Goal: Information Seeking & Learning: Find specific fact

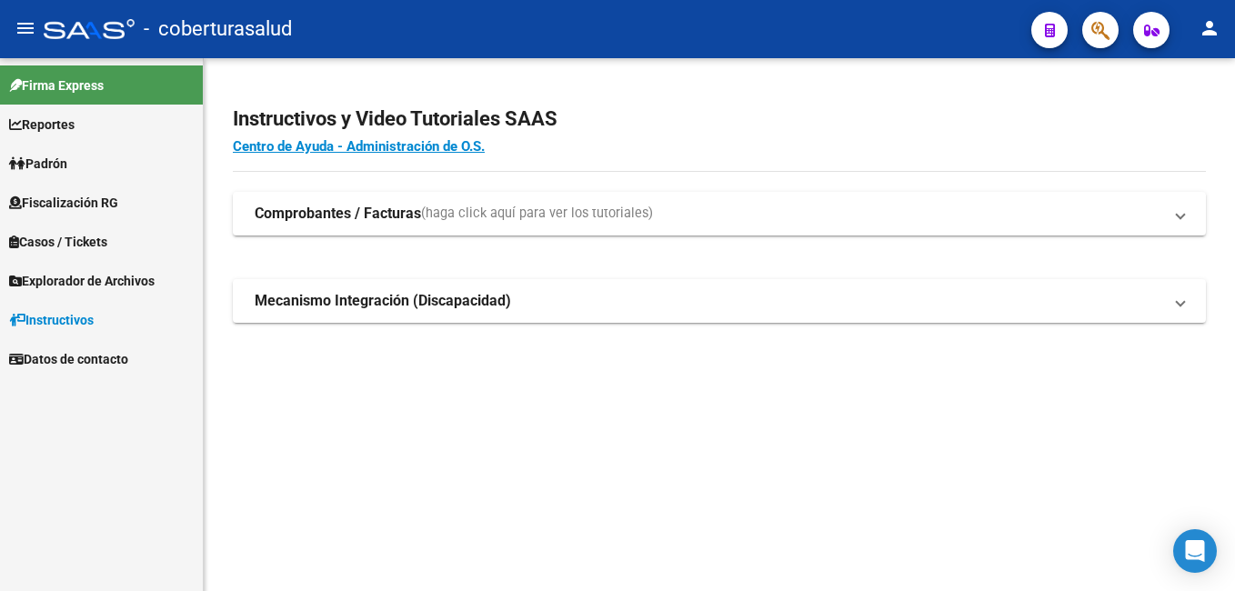
click at [76, 167] on link "Padrón" at bounding box center [101, 163] width 203 height 39
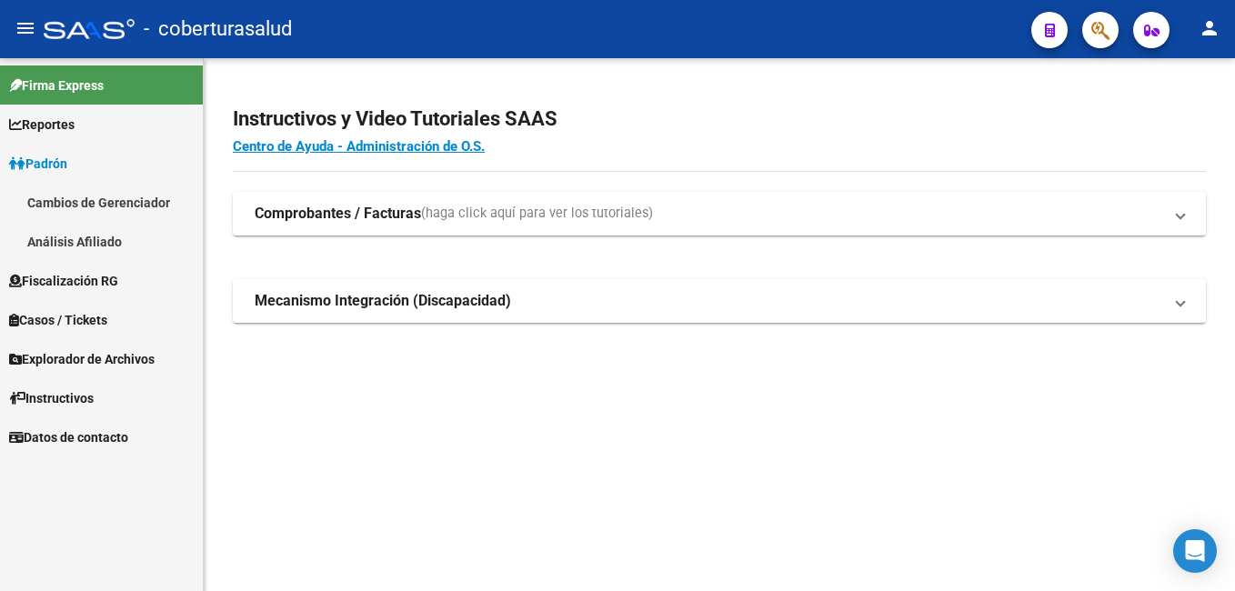
click at [88, 131] on link "Reportes" at bounding box center [101, 124] width 203 height 39
click at [397, 217] on strong "Comprobantes / Facturas" at bounding box center [338, 214] width 166 height 20
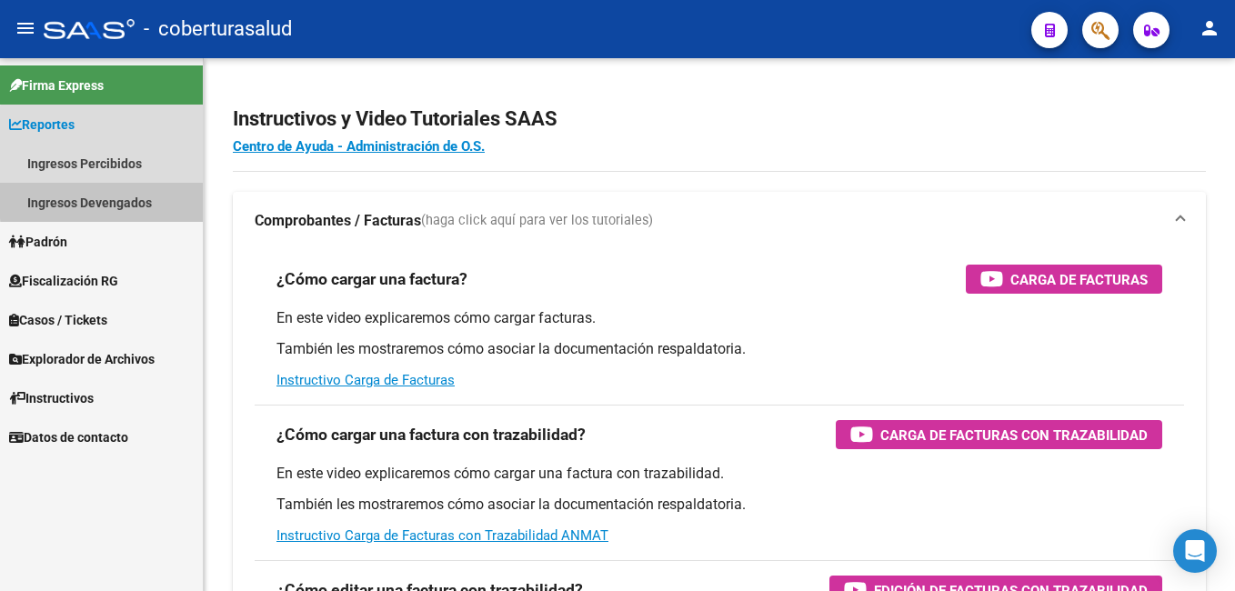
click at [125, 198] on link "Ingresos Devengados" at bounding box center [101, 202] width 203 height 39
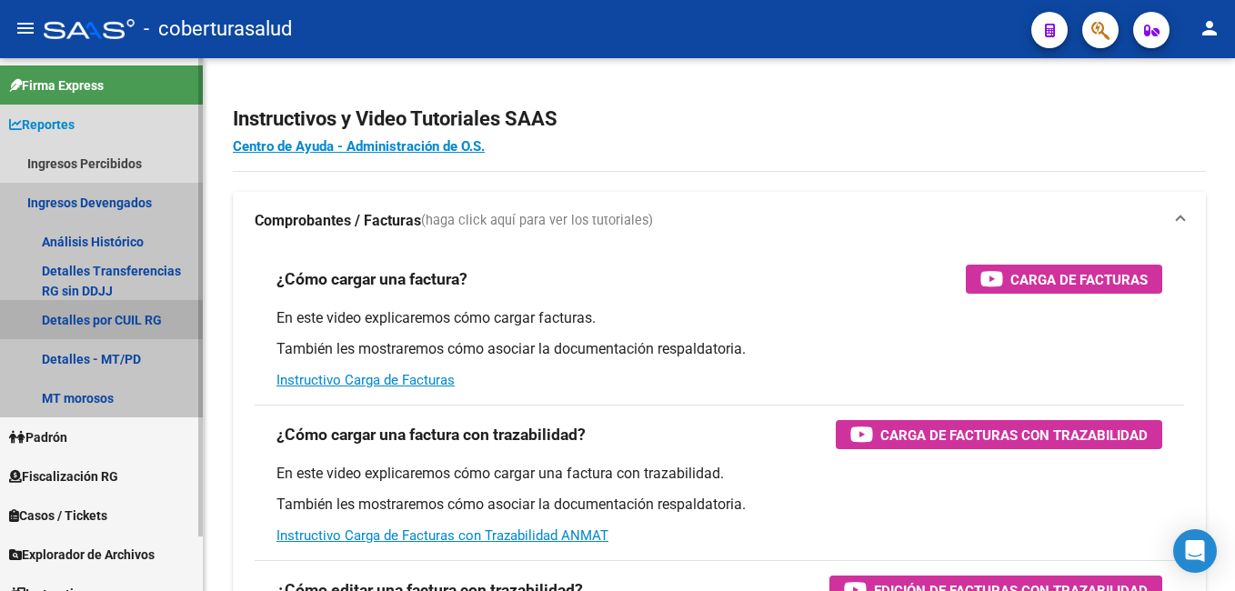
click at [106, 316] on link "Detalles por CUIL RG" at bounding box center [101, 319] width 203 height 39
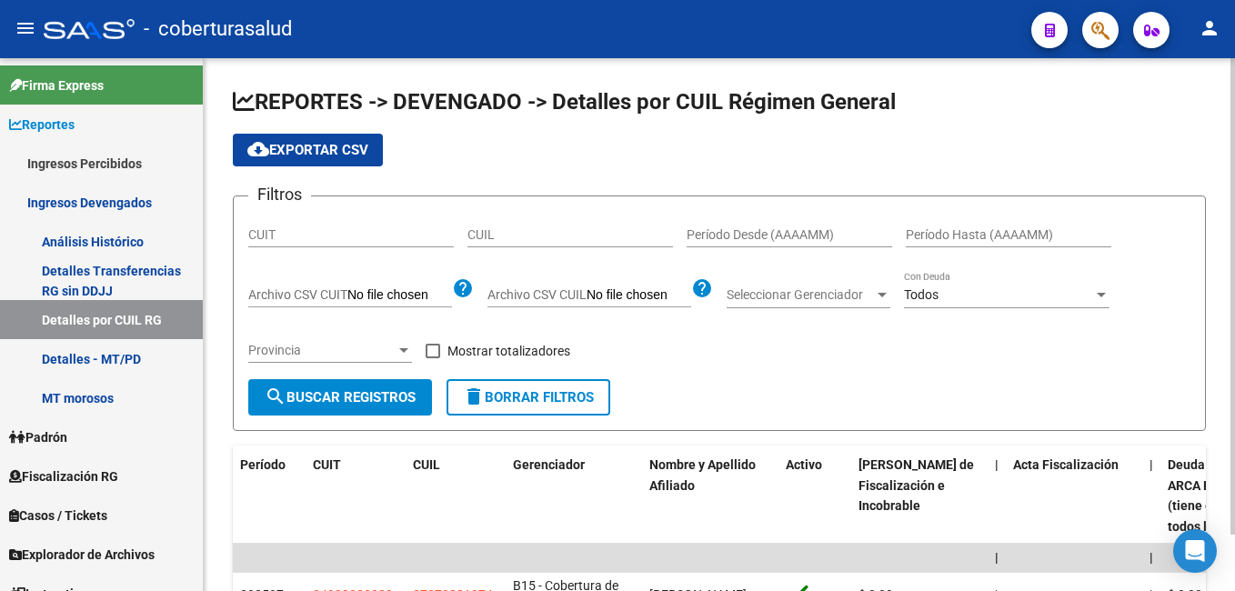
click at [500, 236] on input "CUIL" at bounding box center [570, 234] width 206 height 15
paste input "20-35575977-7"
type input "20-35575977-7"
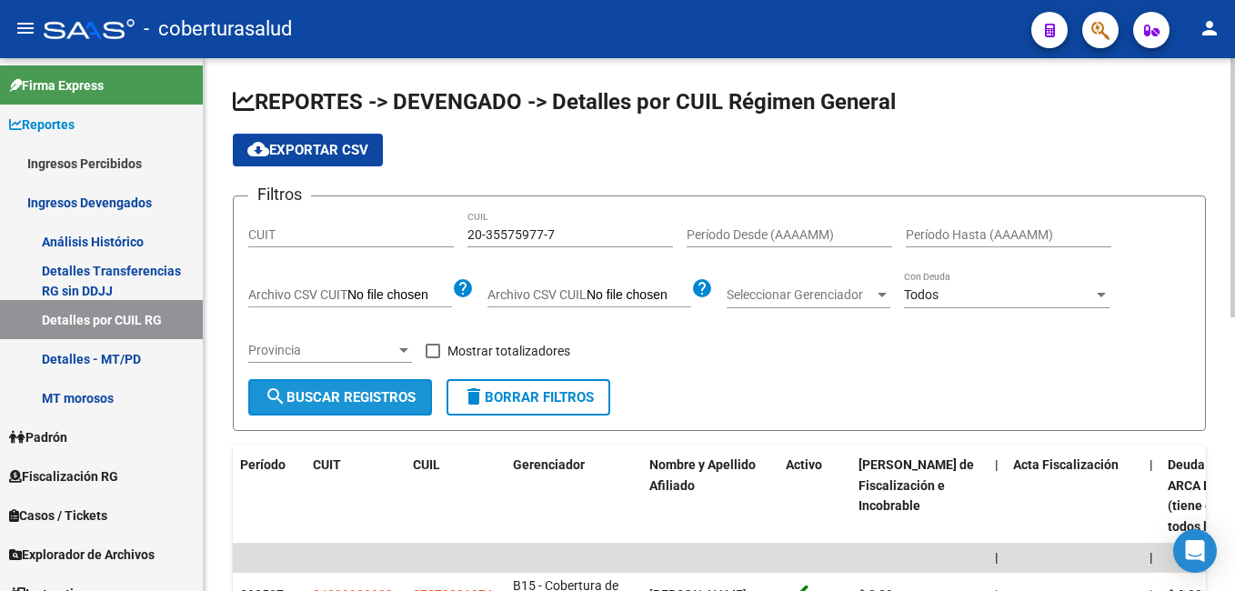
click at [362, 396] on span "search Buscar Registros" at bounding box center [340, 397] width 151 height 16
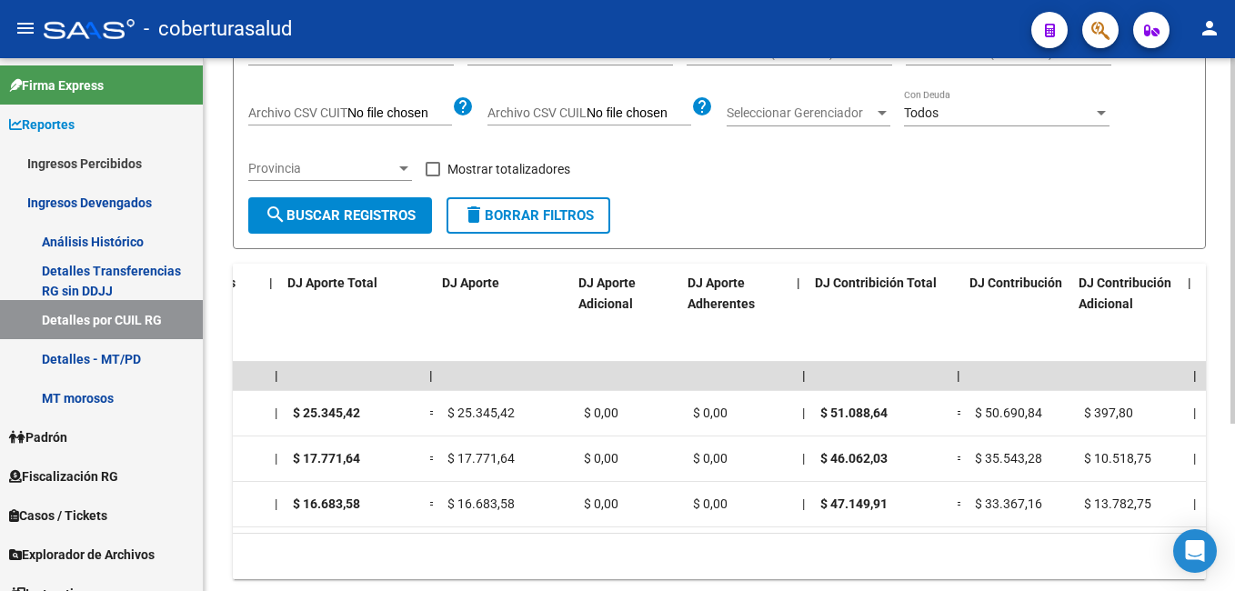
scroll to position [0, 2921]
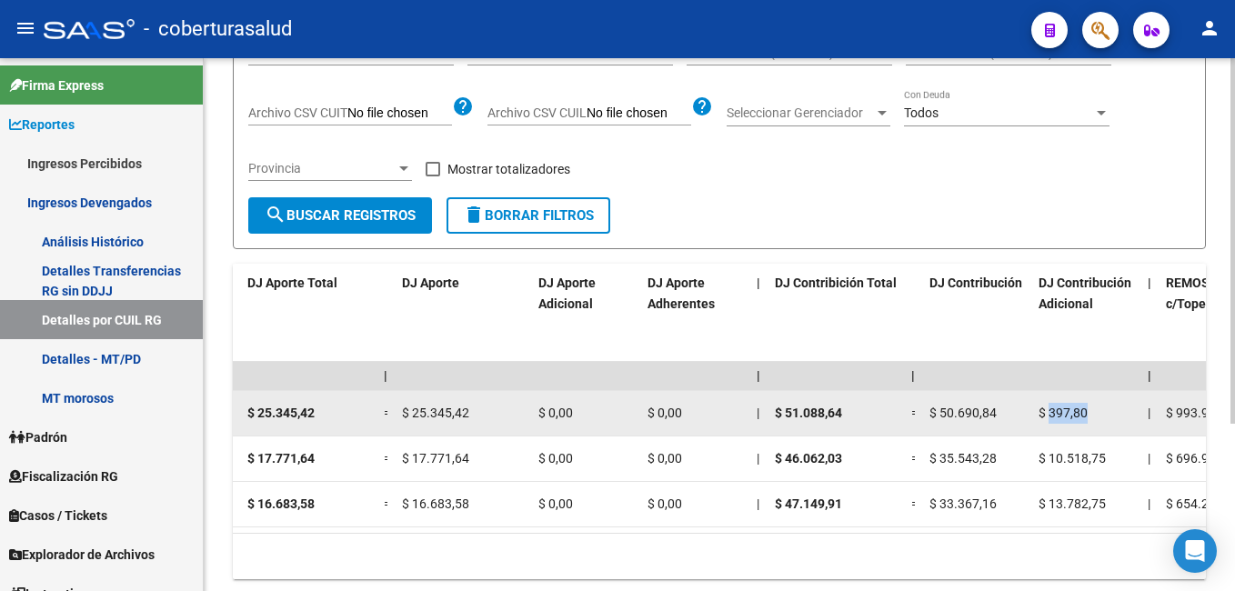
drag, startPoint x: 1049, startPoint y: 412, endPoint x: 1097, endPoint y: 412, distance: 47.3
click at [1097, 412] on div "$ 397,80" at bounding box center [1086, 413] width 95 height 21
copy span "397,80"
